Goal: Transaction & Acquisition: Purchase product/service

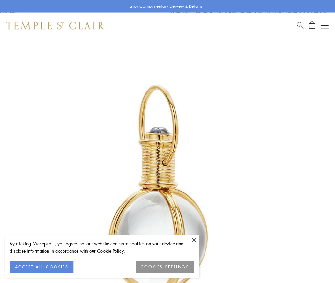
scroll to position [167, 0]
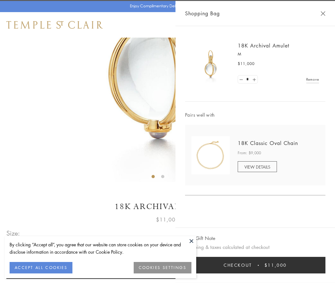
click at [255, 265] on button "Checkout $11,000" at bounding box center [255, 265] width 140 height 17
